Goal: Task Accomplishment & Management: Manage account settings

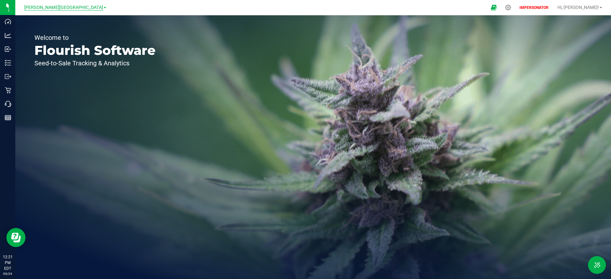
click at [68, 5] on span "[PERSON_NAME][GEOGRAPHIC_DATA]" at bounding box center [63, 8] width 79 height 6
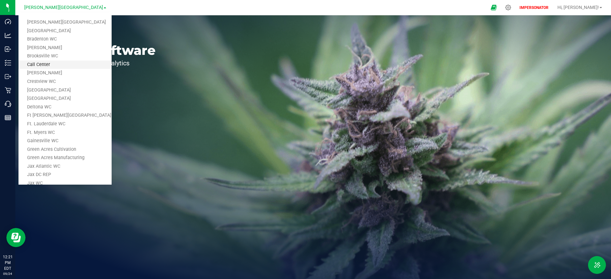
click at [68, 65] on link "Call Center" at bounding box center [65, 65] width 93 height 9
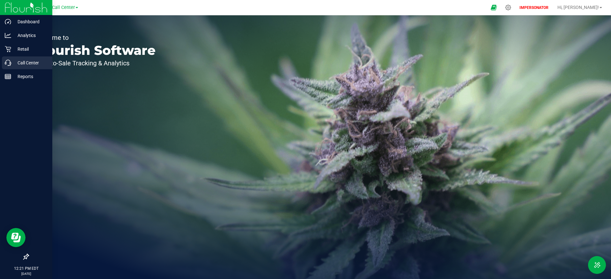
click at [20, 63] on p "Call Center" at bounding box center [30, 63] width 38 height 8
click at [30, 65] on p "Call Center" at bounding box center [30, 63] width 38 height 8
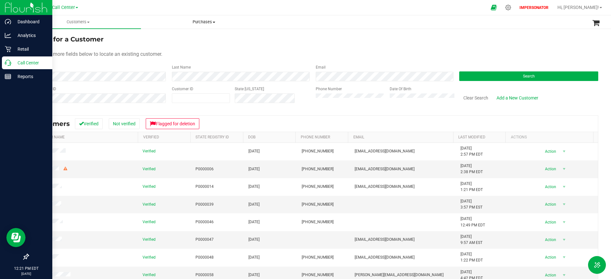
click at [201, 22] on span "Purchases" at bounding box center [203, 22] width 125 height 6
click at [205, 36] on li "All purchases" at bounding box center [204, 39] width 126 height 8
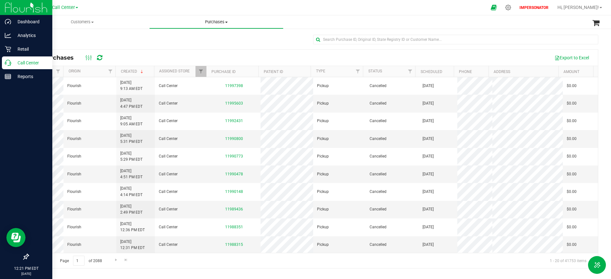
click at [227, 20] on span "Purchases" at bounding box center [216, 22] width 133 height 6
click at [111, 40] on div at bounding box center [313, 42] width 570 height 15
click at [409, 71] on span "Filter" at bounding box center [410, 71] width 5 height 5
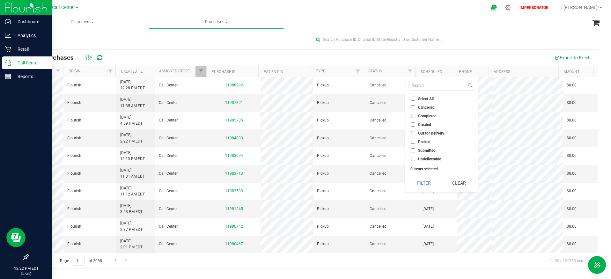
click at [412, 124] on input "Created" at bounding box center [413, 125] width 4 height 4
checkbox input "true"
click at [425, 183] on button "Filter" at bounding box center [424, 183] width 31 height 14
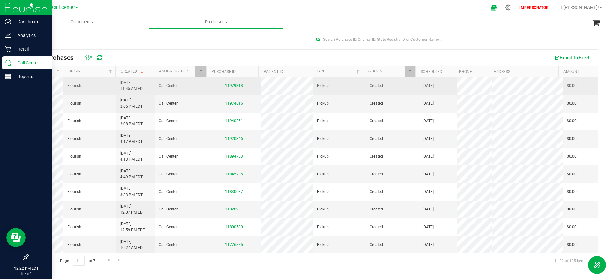
click at [237, 88] on link "11979318" at bounding box center [234, 86] width 18 height 4
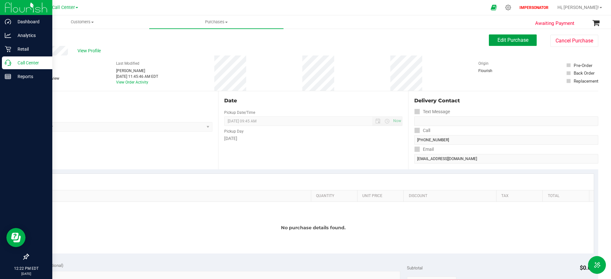
drag, startPoint x: 503, startPoint y: 39, endPoint x: 493, endPoint y: 49, distance: 14.4
click at [503, 39] on span "Edit Purchase" at bounding box center [513, 40] width 31 height 6
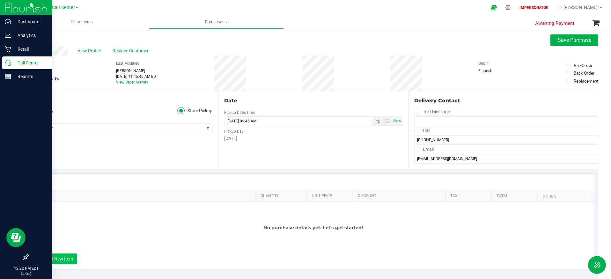
click at [47, 261] on button "+ Add New Item" at bounding box center [58, 259] width 40 height 11
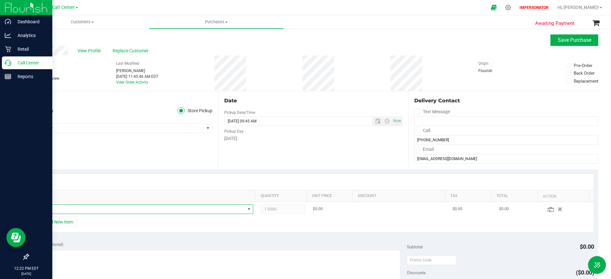
click at [108, 212] on span "NO DATA FOUND" at bounding box center [141, 209] width 208 height 9
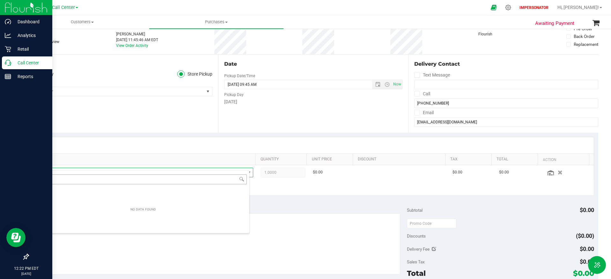
scroll to position [44, 0]
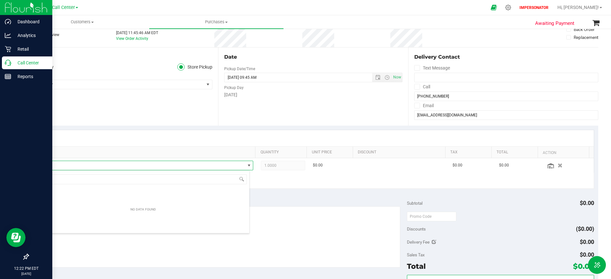
click at [124, 132] on div at bounding box center [313, 138] width 561 height 16
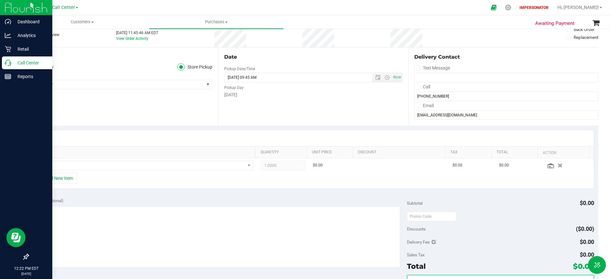
scroll to position [0, 0]
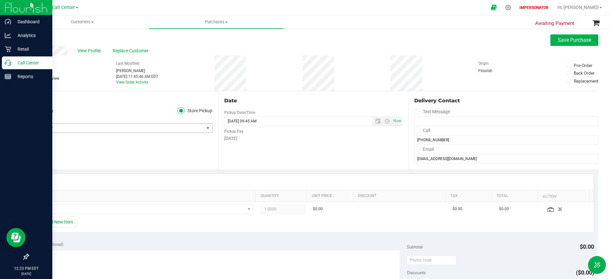
click at [195, 130] on span "Call Center" at bounding box center [116, 128] width 176 height 9
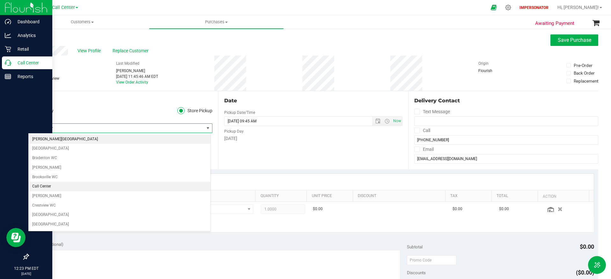
click at [150, 139] on li "[PERSON_NAME][GEOGRAPHIC_DATA]" at bounding box center [119, 140] width 182 height 10
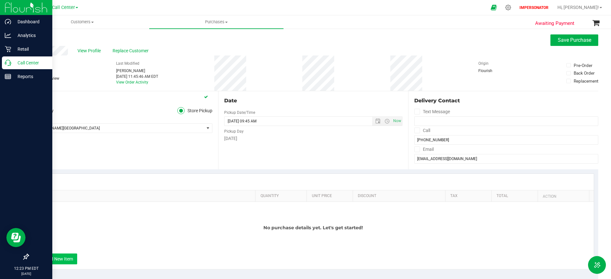
click at [73, 258] on button "+ Add New Item" at bounding box center [58, 259] width 40 height 11
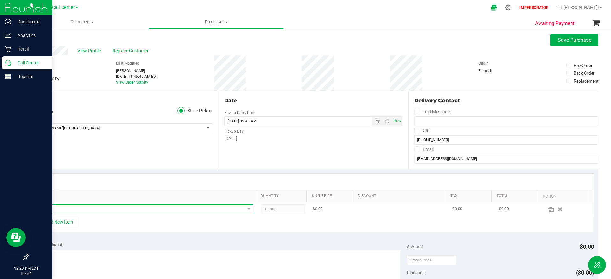
click at [76, 209] on span "NO DATA FOUND" at bounding box center [141, 209] width 208 height 9
click at [89, 202] on td at bounding box center [145, 209] width 225 height 15
click at [90, 207] on span "NO DATA FOUND" at bounding box center [141, 209] width 208 height 9
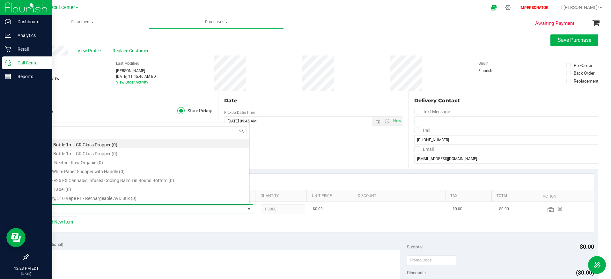
scroll to position [10, 211]
click at [81, 146] on li "15mL Bottle 1mL CR Glass Dropper (0)" at bounding box center [143, 143] width 212 height 9
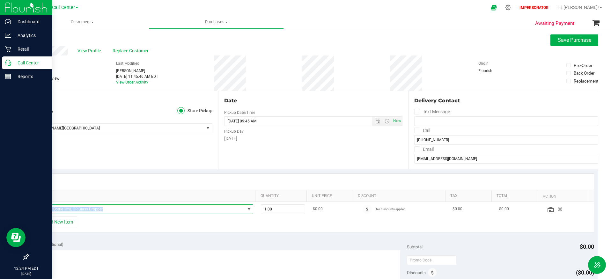
click at [43, 208] on span "15mL Bottle 1mL CR Glass Dropper" at bounding box center [141, 209] width 208 height 9
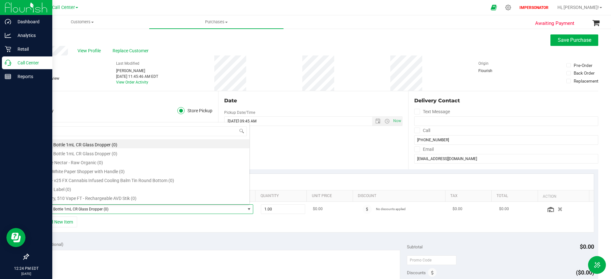
click at [42, 209] on span "15mL Bottle 1mL CR Glass Dropper (0)" at bounding box center [141, 209] width 208 height 9
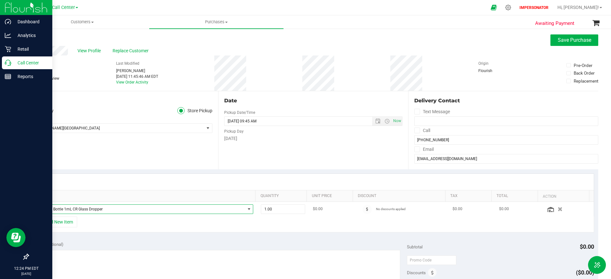
click at [43, 209] on span "15mL Bottle 1mL CR Glass Dropper" at bounding box center [141, 209] width 208 height 9
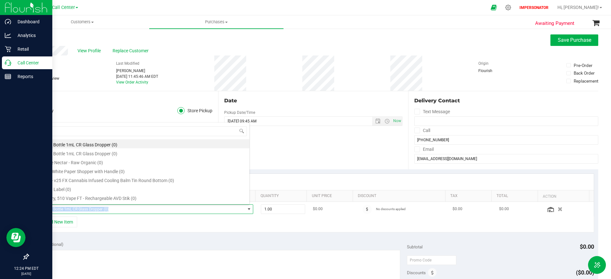
drag, startPoint x: 43, startPoint y: 209, endPoint x: 113, endPoint y: 207, distance: 69.9
click at [113, 207] on span "15mL Bottle 1mL CR Glass Dropper (0)" at bounding box center [141, 209] width 208 height 9
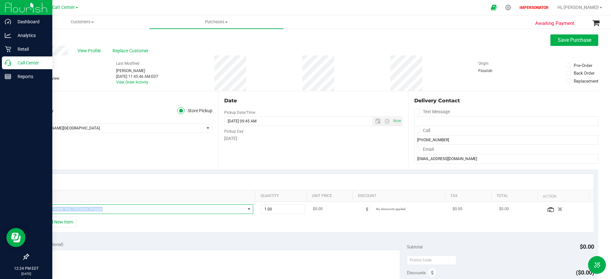
drag, startPoint x: 108, startPoint y: 208, endPoint x: 38, endPoint y: 208, distance: 70.2
click at [38, 208] on span "15mL Bottle 1mL CR Glass Dropper" at bounding box center [141, 209] width 208 height 9
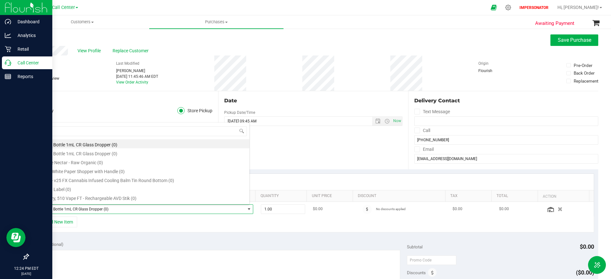
click at [45, 209] on span "15mL Bottle 1mL CR Glass Dropper (0)" at bounding box center [141, 209] width 208 height 9
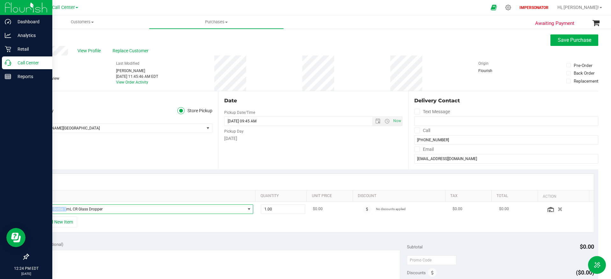
drag, startPoint x: 44, startPoint y: 209, endPoint x: 66, endPoint y: 209, distance: 21.7
click at [66, 209] on span "15mL Bottle 1mL CR Glass Dropper" at bounding box center [141, 209] width 208 height 9
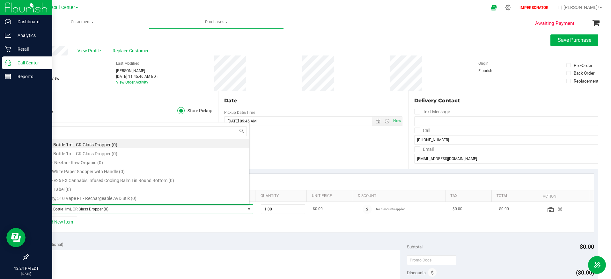
click at [66, 209] on span "15mL Bottle 1mL CR Glass Dropper (0)" at bounding box center [141, 209] width 208 height 9
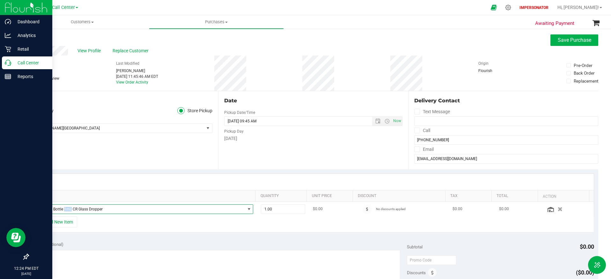
click at [66, 209] on span "15mL Bottle 1mL CR Glass Dropper" at bounding box center [141, 209] width 208 height 9
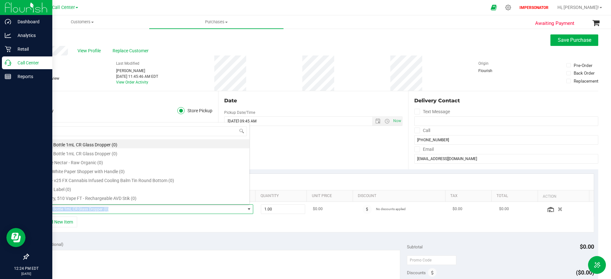
scroll to position [10, 211]
click at [66, 209] on span "15mL Bottle 1mL CR Glass Dropper (0)" at bounding box center [141, 209] width 208 height 9
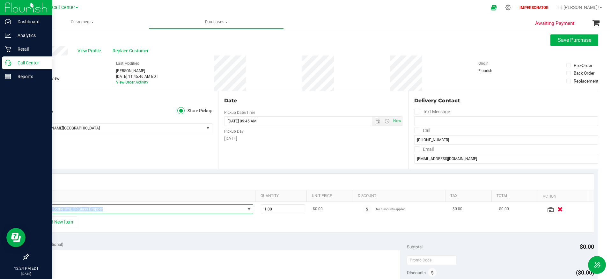
click at [555, 210] on button "button" at bounding box center [560, 209] width 11 height 7
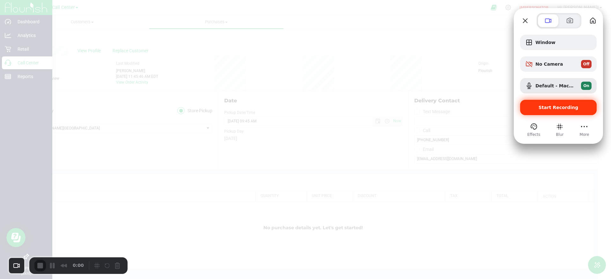
click at [532, 107] on span "Start Recording" at bounding box center [558, 107] width 66 height 5
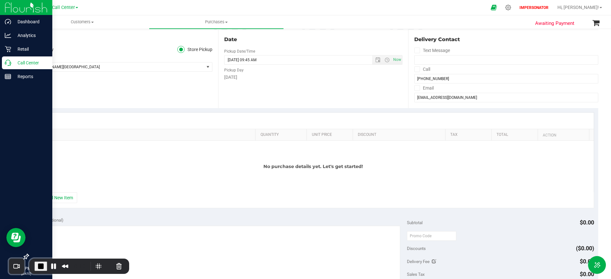
scroll to position [64, 0]
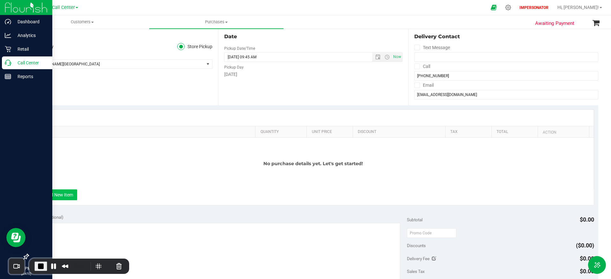
click at [56, 197] on button "+ Add New Item" at bounding box center [58, 195] width 40 height 11
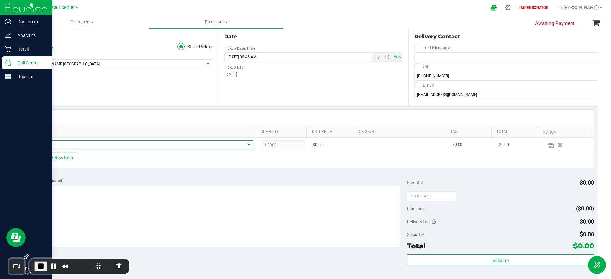
click at [67, 142] on span "NO DATA FOUND" at bounding box center [141, 145] width 208 height 9
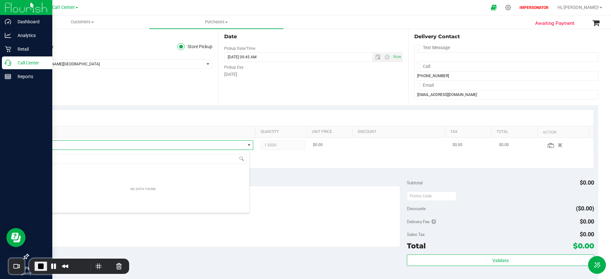
scroll to position [10, 213]
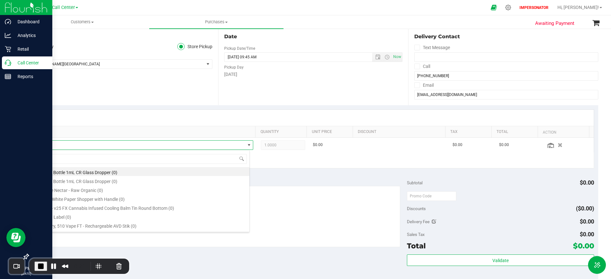
click at [338, 89] on div "Date Pickup Date/Time [DATE] Now [DATE] 09:45 AM Now Pickup Day [DATE]" at bounding box center [313, 66] width 190 height 78
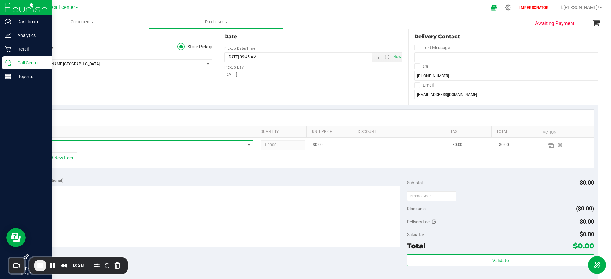
click at [153, 144] on span "NO DATA FOUND" at bounding box center [141, 145] width 208 height 9
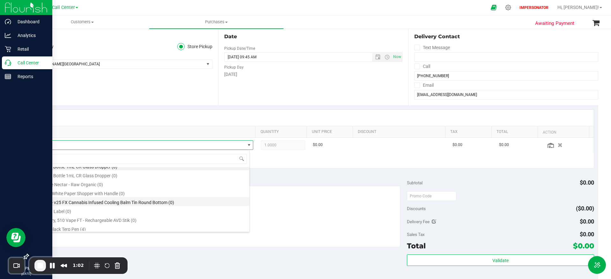
scroll to position [0, 0]
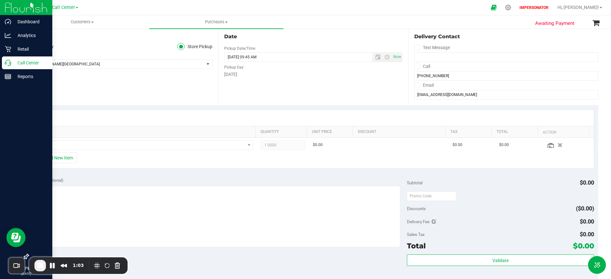
drag, startPoint x: 131, startPoint y: 109, endPoint x: 126, endPoint y: 126, distance: 17.4
click at [131, 110] on div at bounding box center [313, 118] width 561 height 16
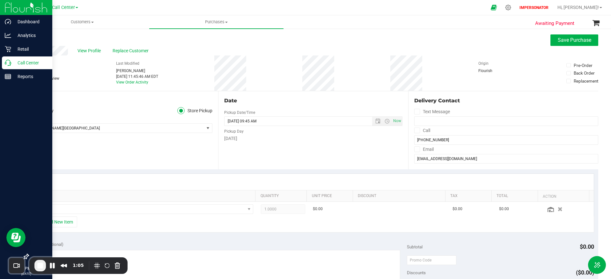
click at [170, 175] on div at bounding box center [313, 182] width 561 height 16
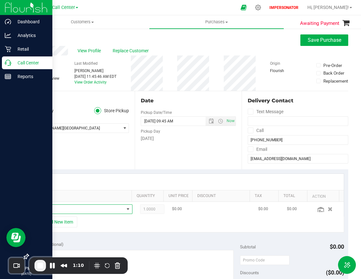
click at [84, 210] on span "NO DATA FOUND" at bounding box center [80, 209] width 87 height 9
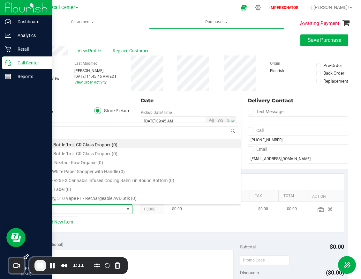
scroll to position [10, 81]
click at [84, 210] on span at bounding box center [80, 209] width 87 height 9
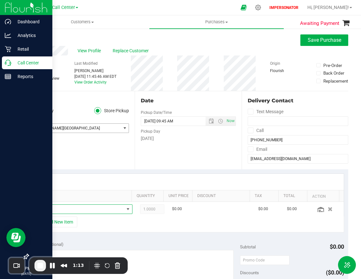
click at [79, 130] on span "[PERSON_NAME][GEOGRAPHIC_DATA]" at bounding box center [74, 128] width 92 height 9
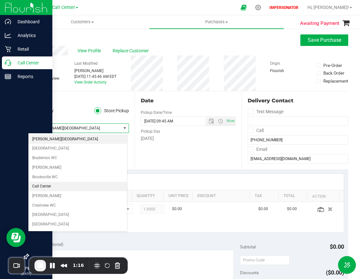
click at [59, 187] on li "Call Center" at bounding box center [77, 187] width 99 height 10
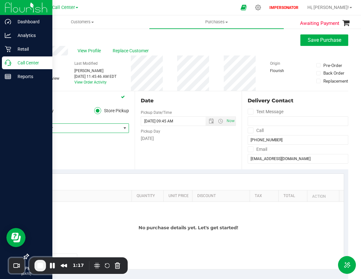
click at [79, 131] on span "Call Center" at bounding box center [74, 128] width 92 height 9
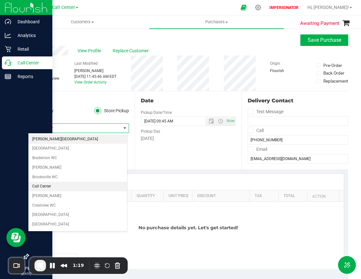
click at [75, 139] on li "[PERSON_NAME][GEOGRAPHIC_DATA]" at bounding box center [77, 140] width 99 height 10
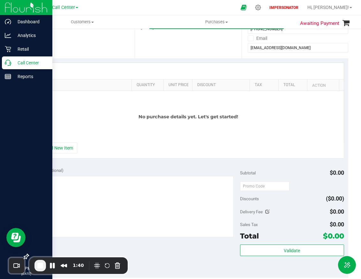
scroll to position [110, 0]
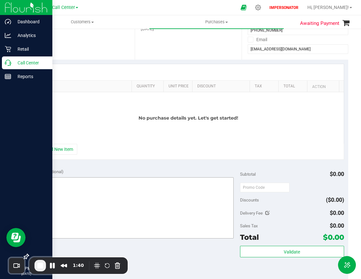
click at [61, 153] on button "+ Add New Item" at bounding box center [58, 149] width 40 height 11
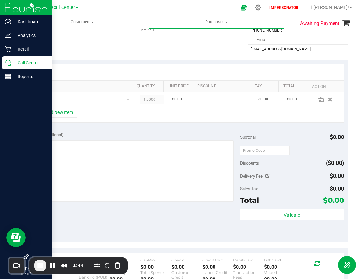
click at [91, 104] on span "NO DATA FOUND" at bounding box center [85, 100] width 96 height 10
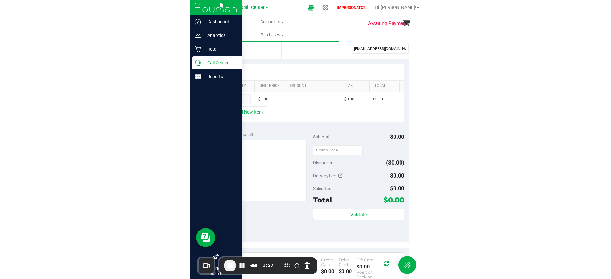
scroll to position [127, 0]
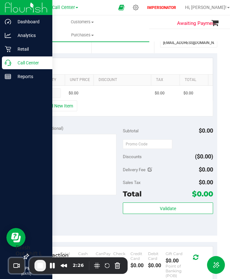
click at [43, 262] on span "End Recording" at bounding box center [40, 266] width 8 height 8
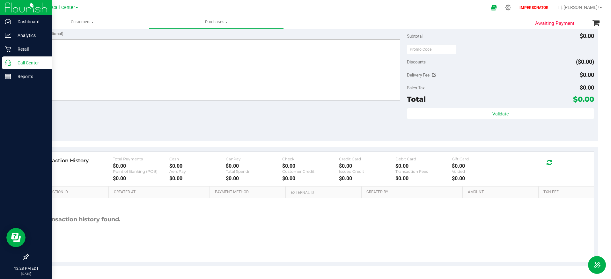
scroll to position [66, 0]
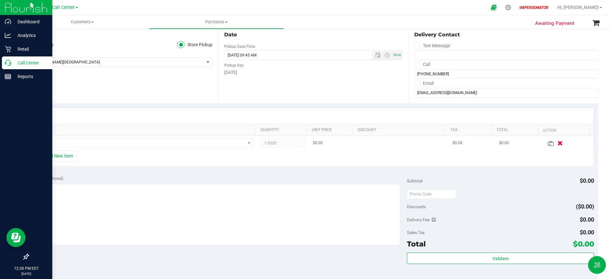
click at [558, 144] on icon "button" at bounding box center [560, 143] width 5 height 5
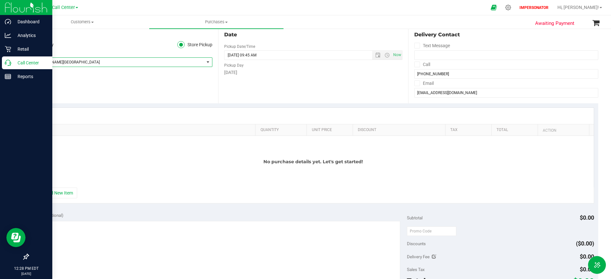
click at [103, 59] on span "[PERSON_NAME][GEOGRAPHIC_DATA]" at bounding box center [116, 62] width 176 height 9
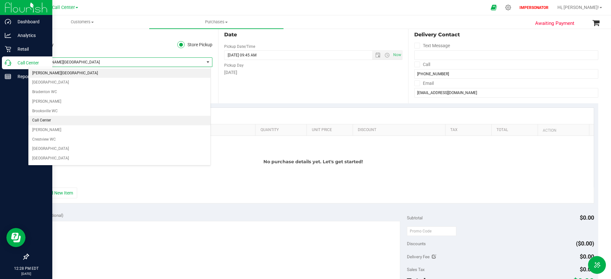
click at [89, 118] on li "Call Center" at bounding box center [119, 121] width 182 height 10
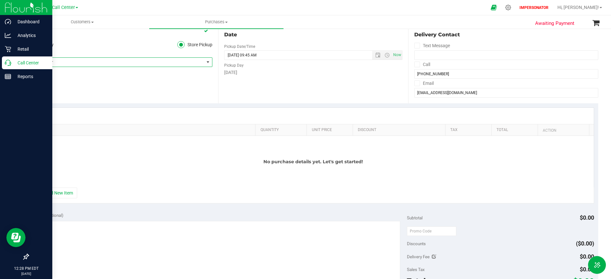
click at [104, 97] on div "Location Delivery Store Pickup Store Call Center Select Store [PERSON_NAME][GEO…" at bounding box center [123, 64] width 190 height 78
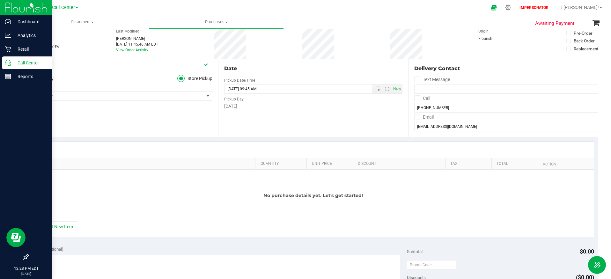
scroll to position [0, 0]
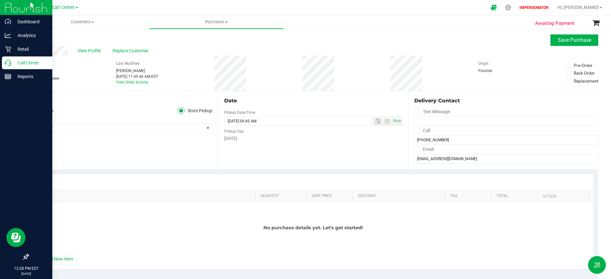
click at [35, 38] on link "Back" at bounding box center [33, 38] width 10 height 4
